Goal: Check status: Check status

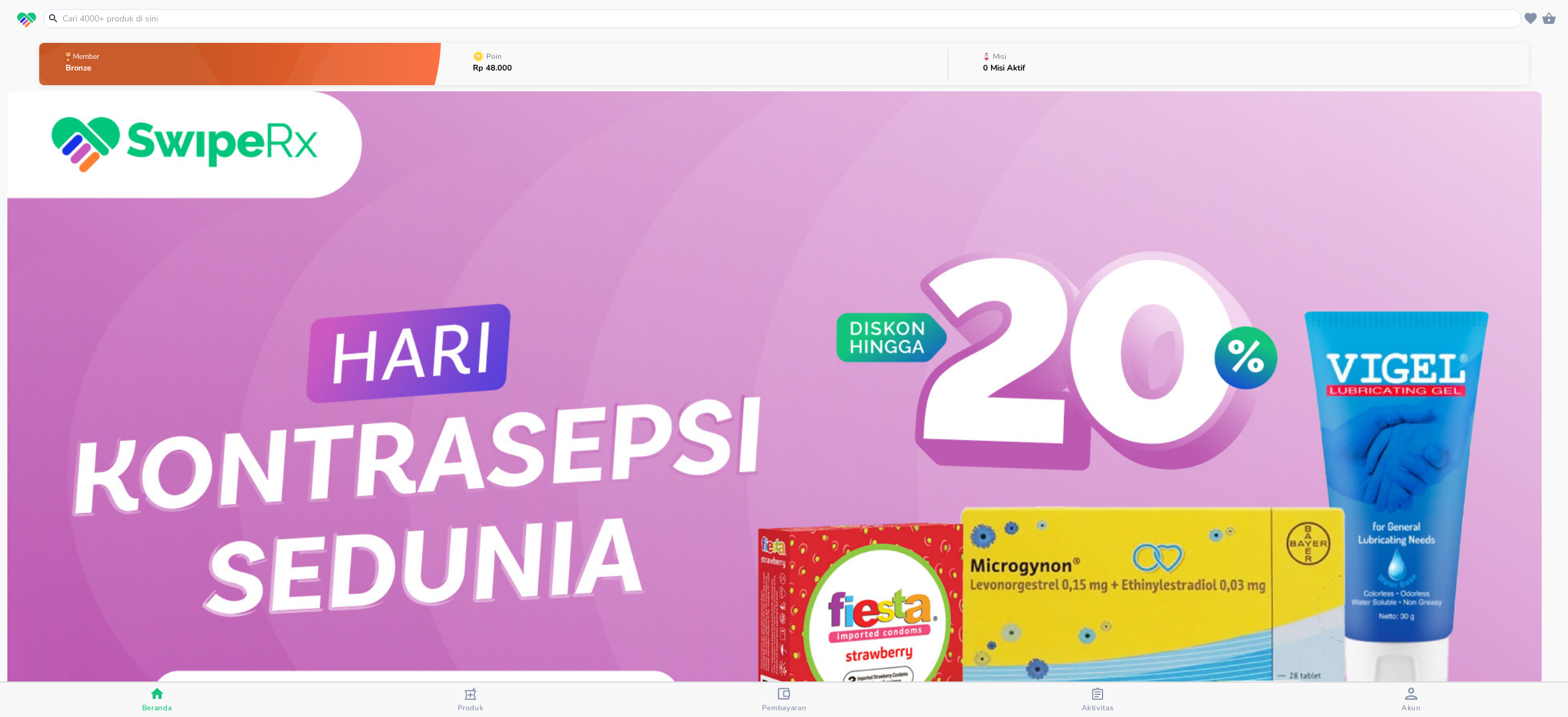
click at [1102, 699] on icon "button" at bounding box center [1098, 693] width 11 height 13
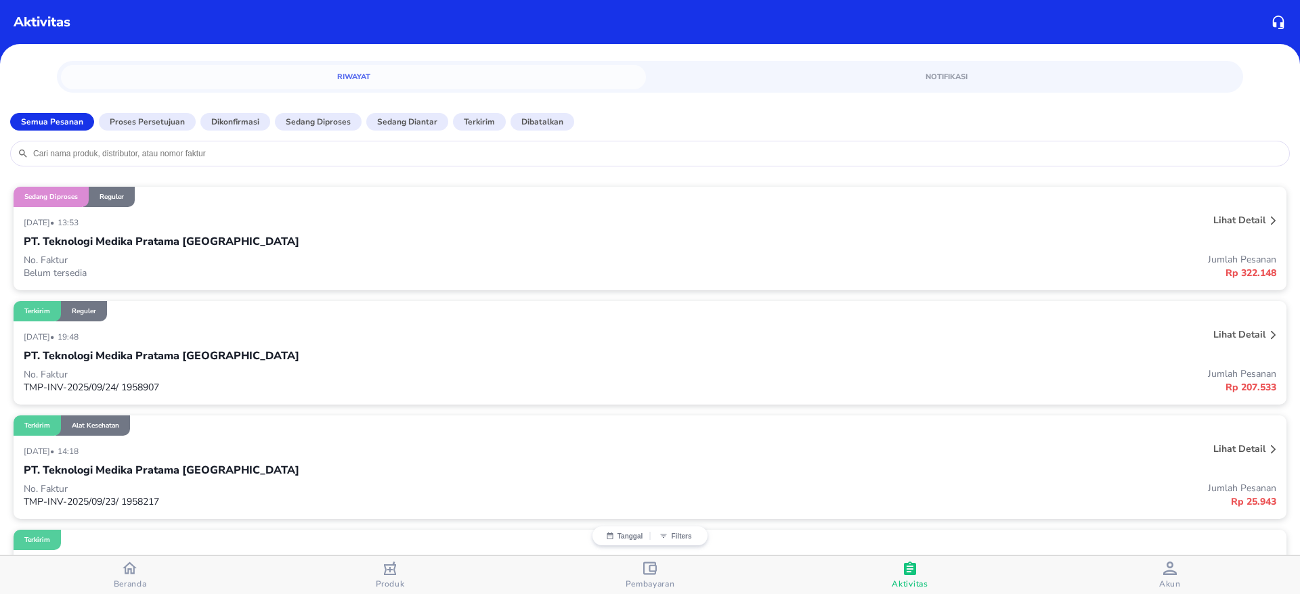
click at [478, 235] on div "PT. Teknologi Medika Pratama [GEOGRAPHIC_DATA]" at bounding box center [650, 241] width 1252 height 23
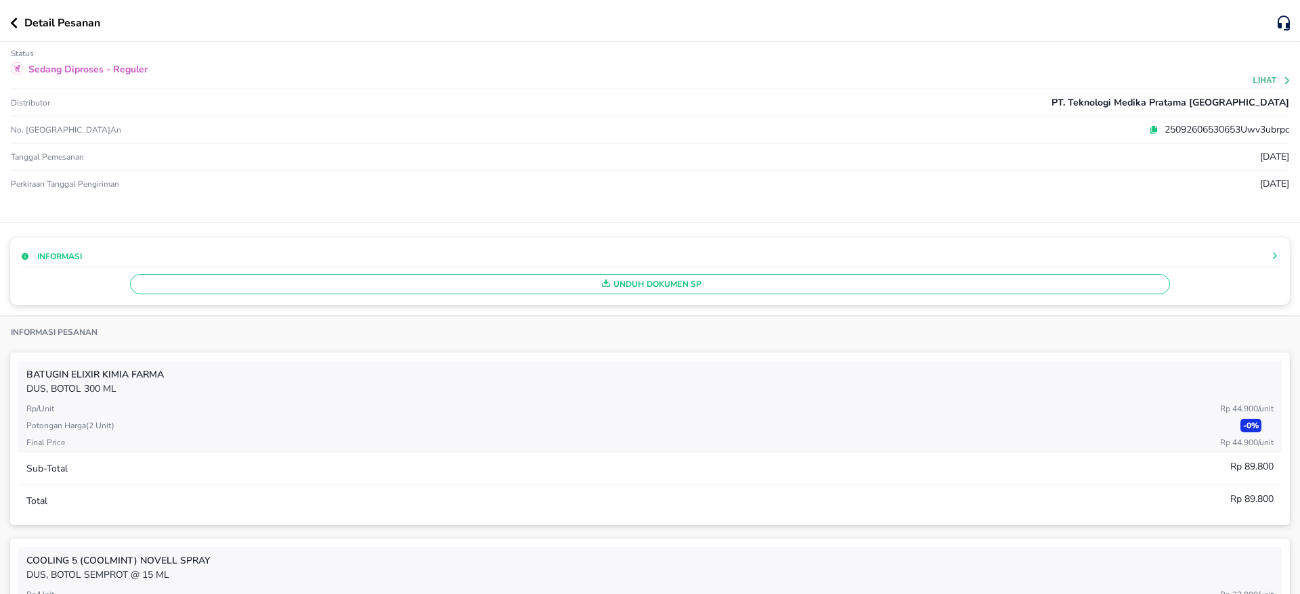
click at [17, 28] on div "Detail Pesanan" at bounding box center [643, 23] width 1267 height 16
click at [17, 26] on icon "button" at bounding box center [13, 23] width 7 height 11
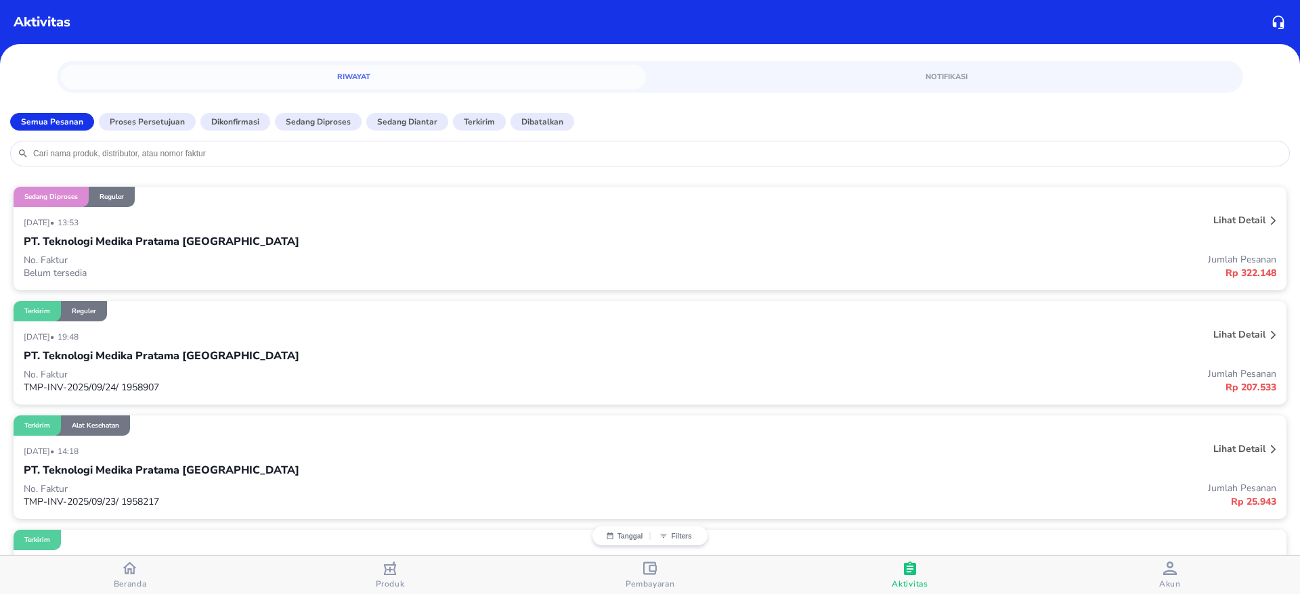
click at [1237, 220] on p "Lihat detail" at bounding box center [1239, 220] width 52 height 13
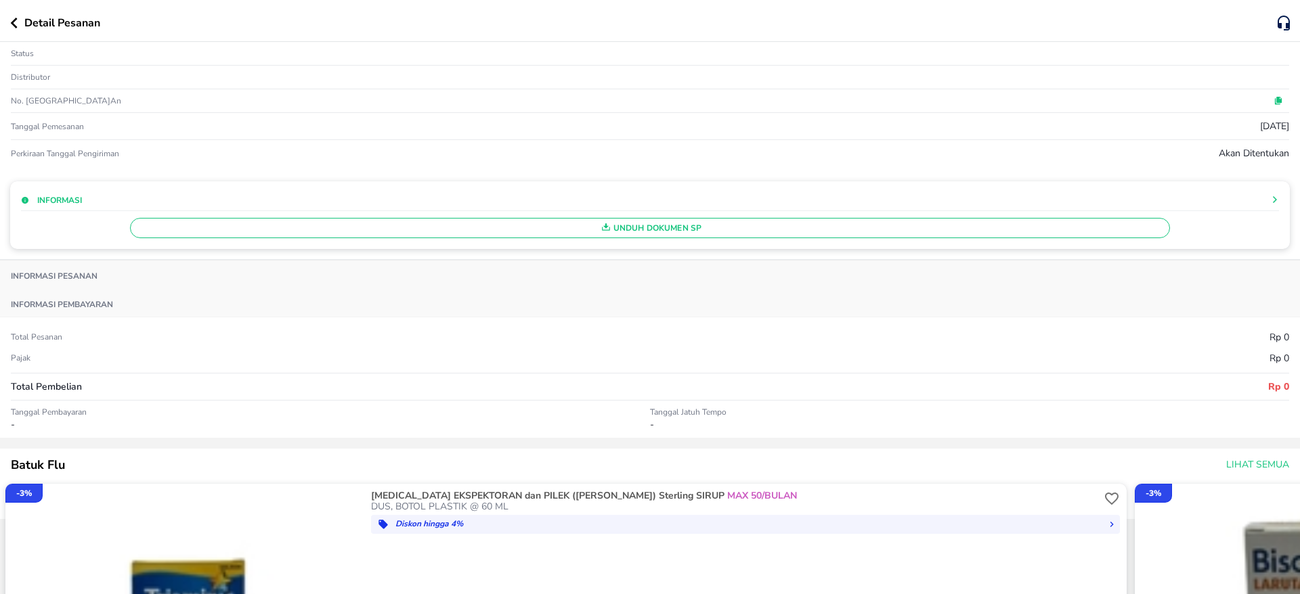
click at [18, 26] on button "button" at bounding box center [17, 23] width 14 height 11
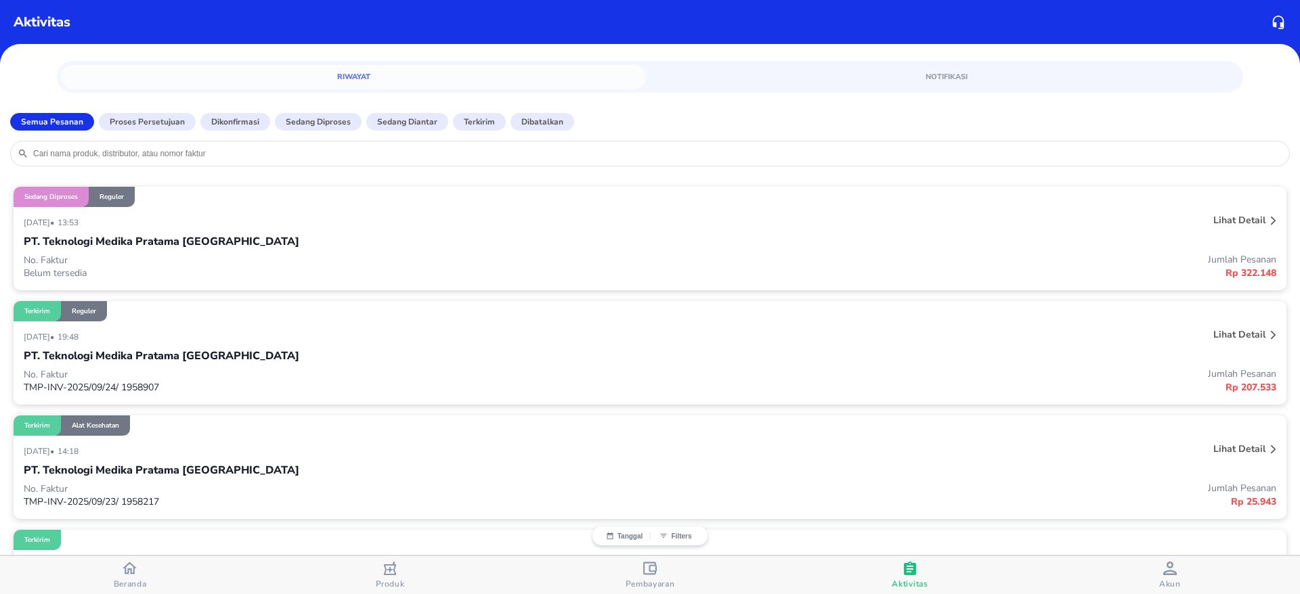
click at [1228, 226] on p "Lihat detail" at bounding box center [1239, 220] width 52 height 13
click at [1214, 211] on div "Lihat detail" at bounding box center [1239, 220] width 58 height 18
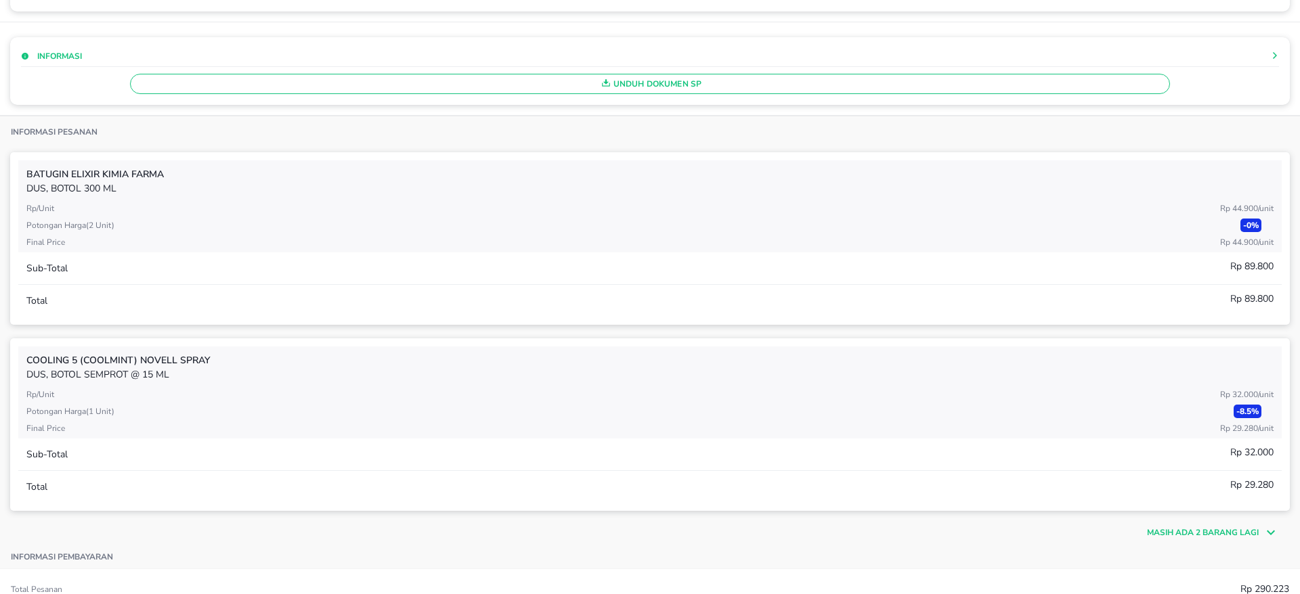
scroll to position [508, 0]
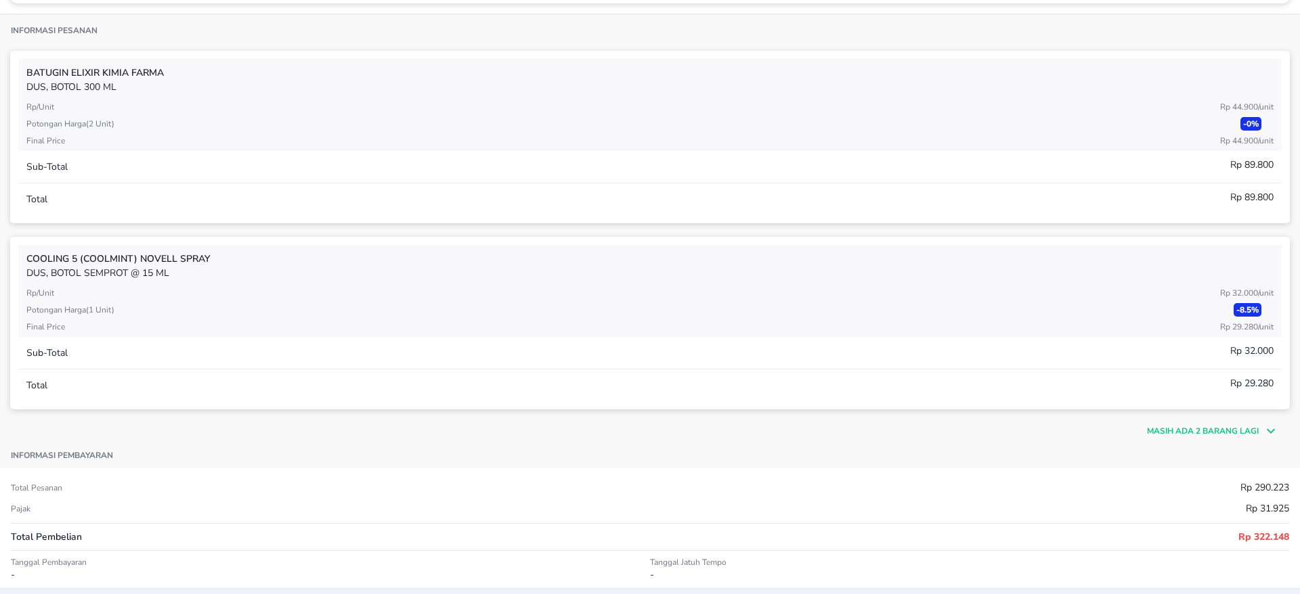
click at [1211, 433] on p "Masih ada 2 barang lagi" at bounding box center [1203, 431] width 112 height 12
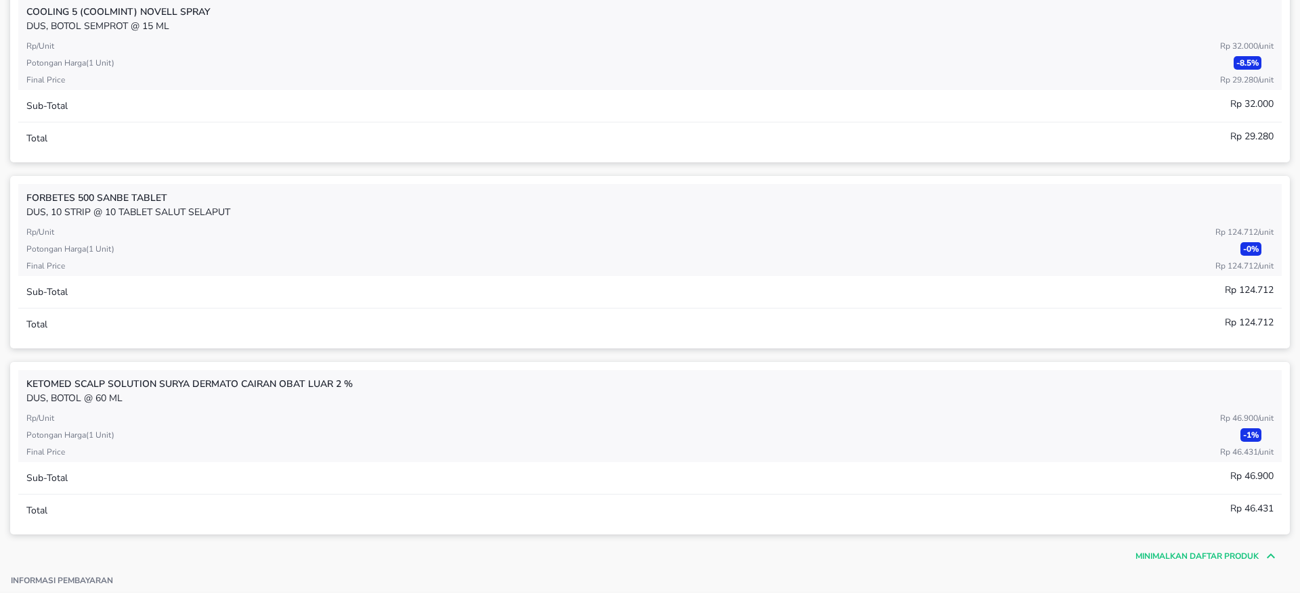
scroll to position [914, 0]
